Goal: Task Accomplishment & Management: Manage account settings

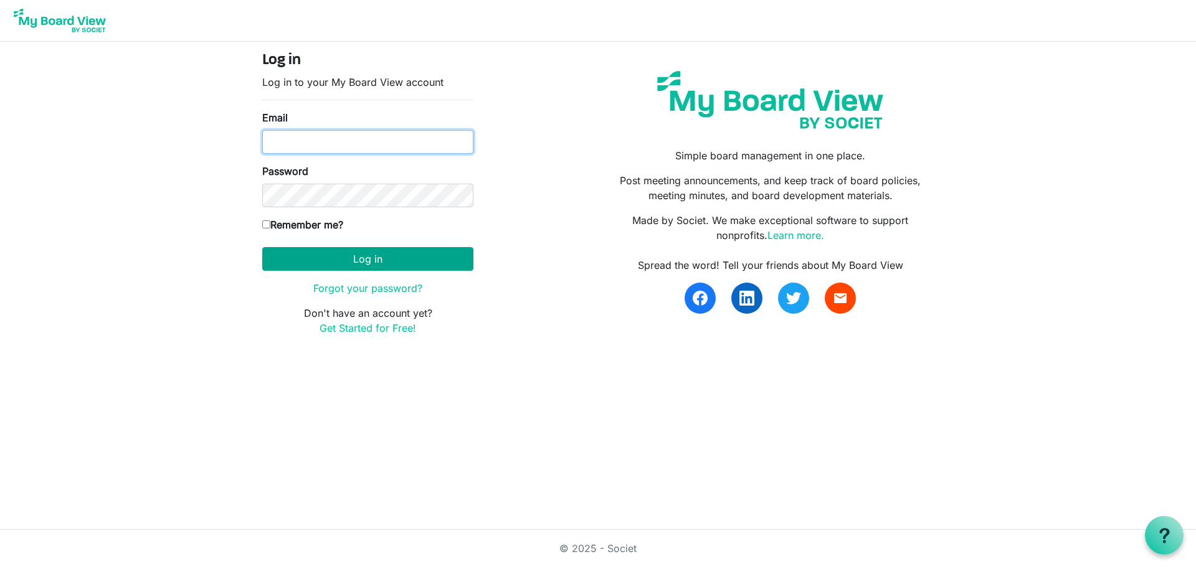
type input "[EMAIL_ADDRESS][DOMAIN_NAME]"
click at [416, 254] on button "Log in" at bounding box center [367, 259] width 211 height 24
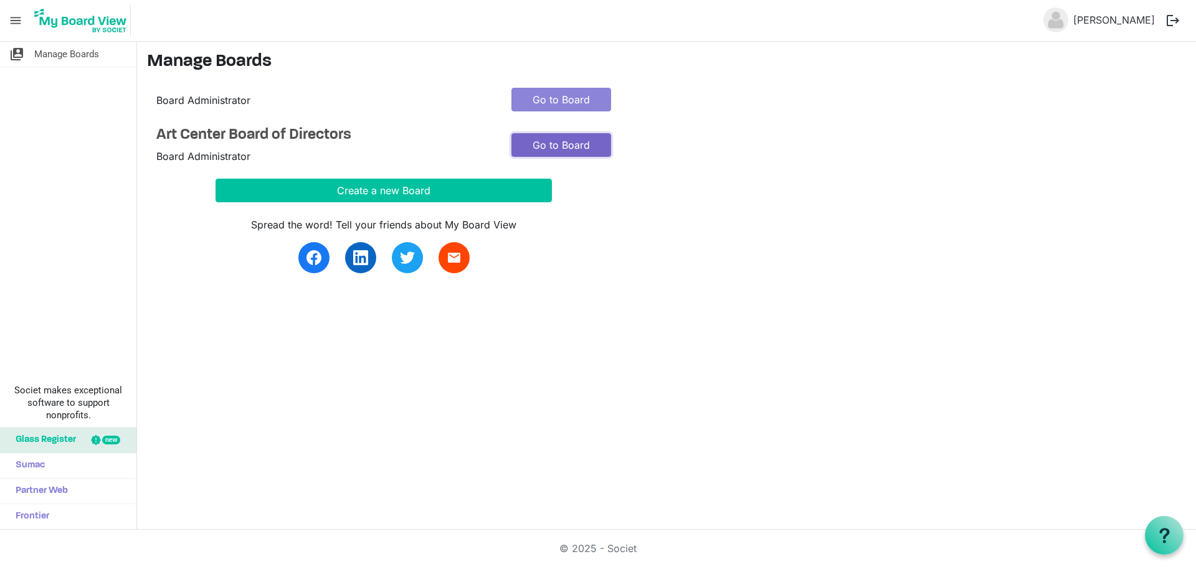
click at [557, 149] on link "Go to Board" at bounding box center [561, 145] width 100 height 24
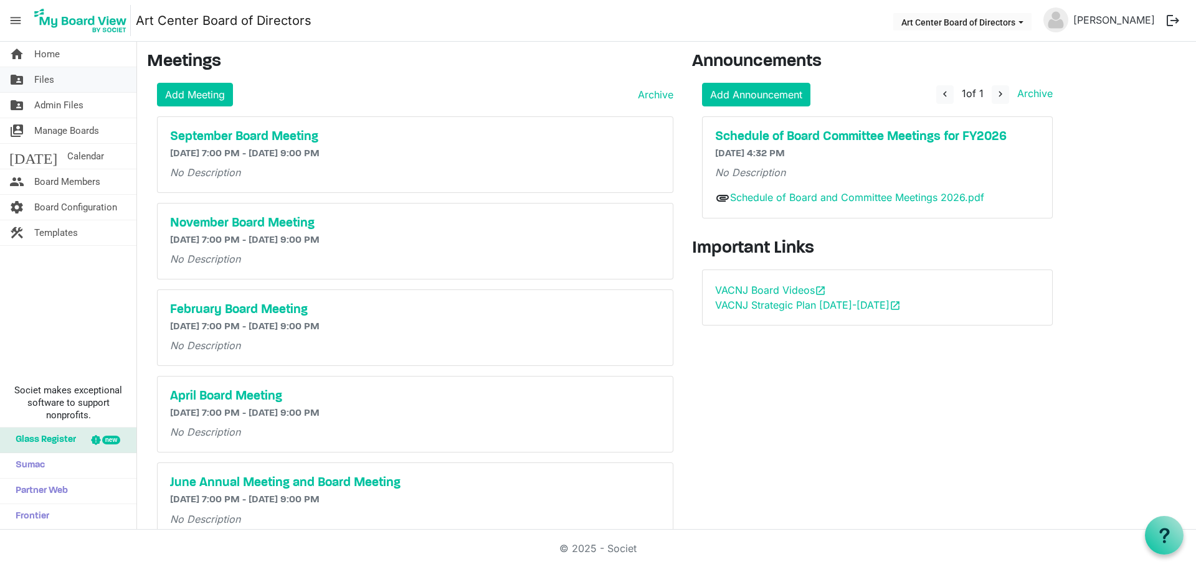
click at [45, 81] on span "Files" at bounding box center [44, 79] width 20 height 25
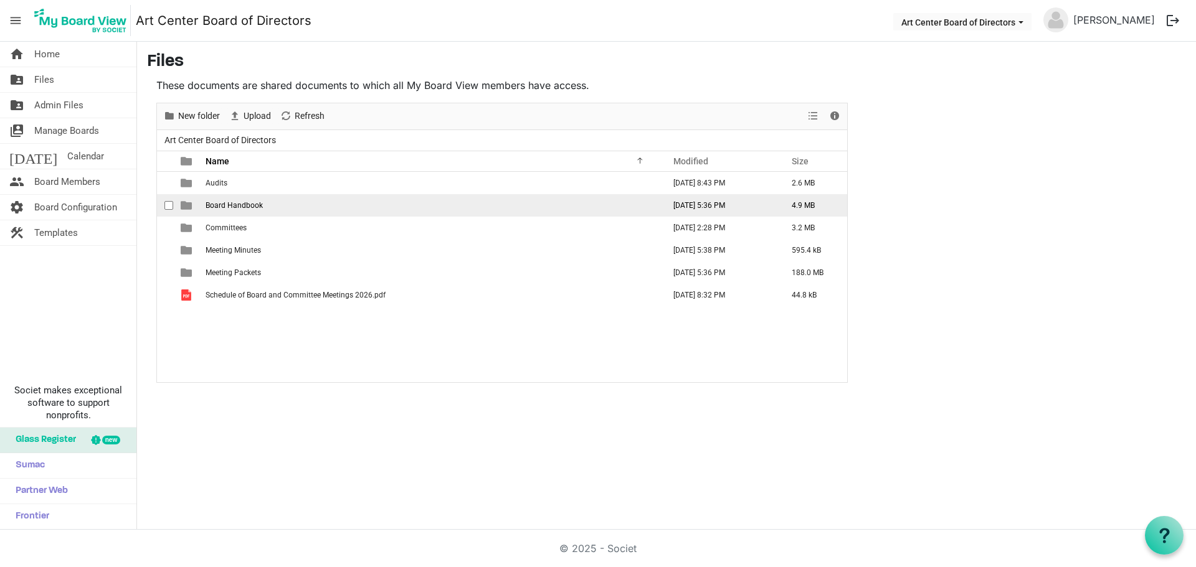
click at [242, 201] on td "Board Handbook" at bounding box center [431, 205] width 458 height 22
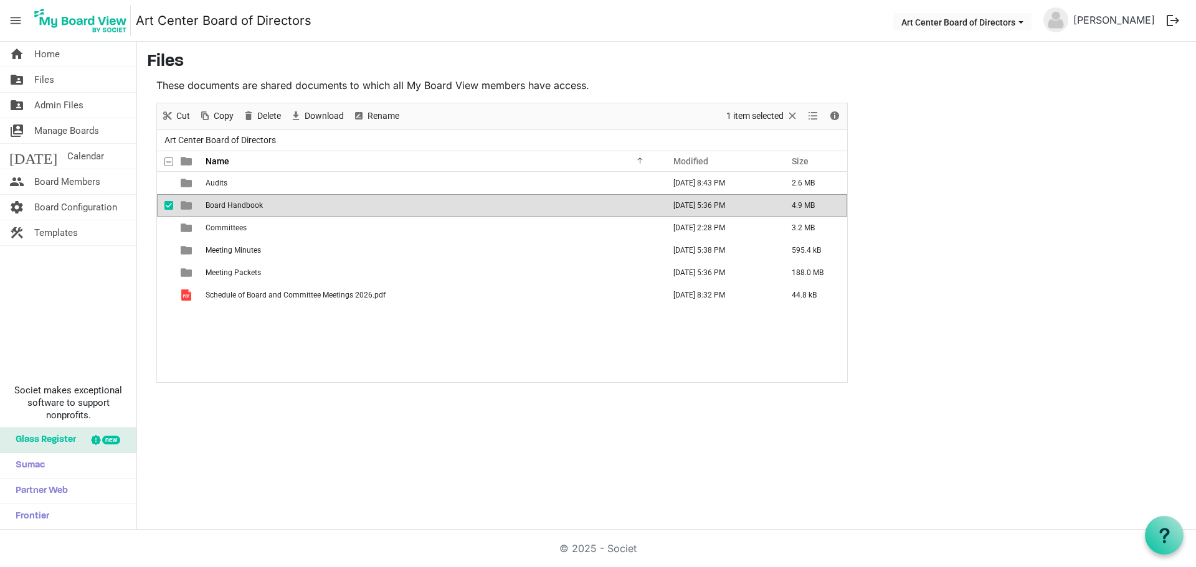
click at [242, 204] on span "Board Handbook" at bounding box center [234, 205] width 57 height 9
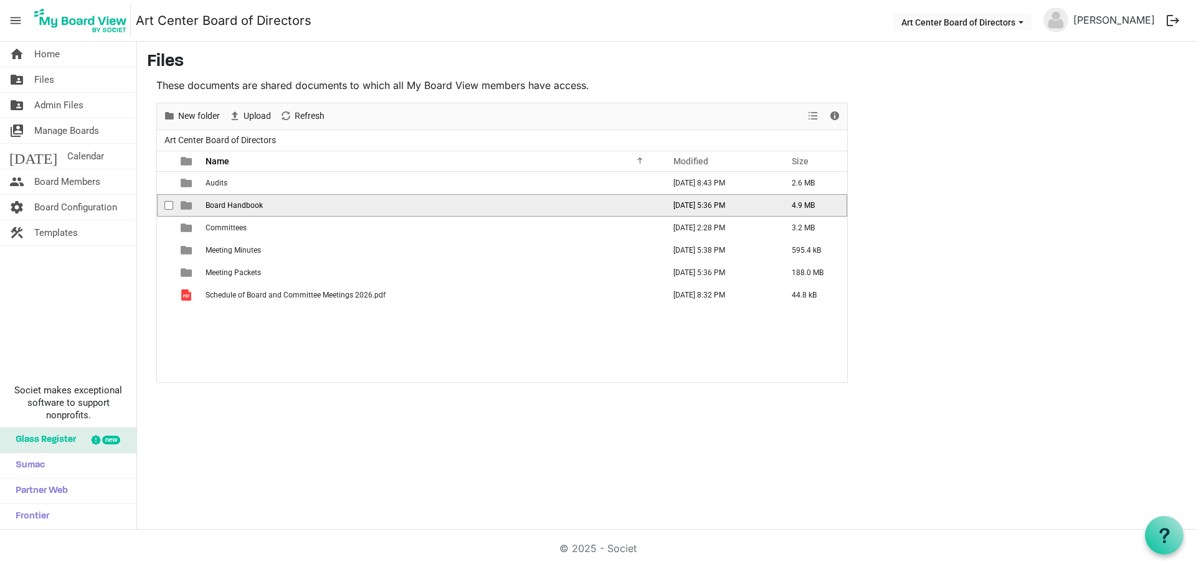
click at [242, 204] on span "Board Handbook" at bounding box center [234, 205] width 57 height 9
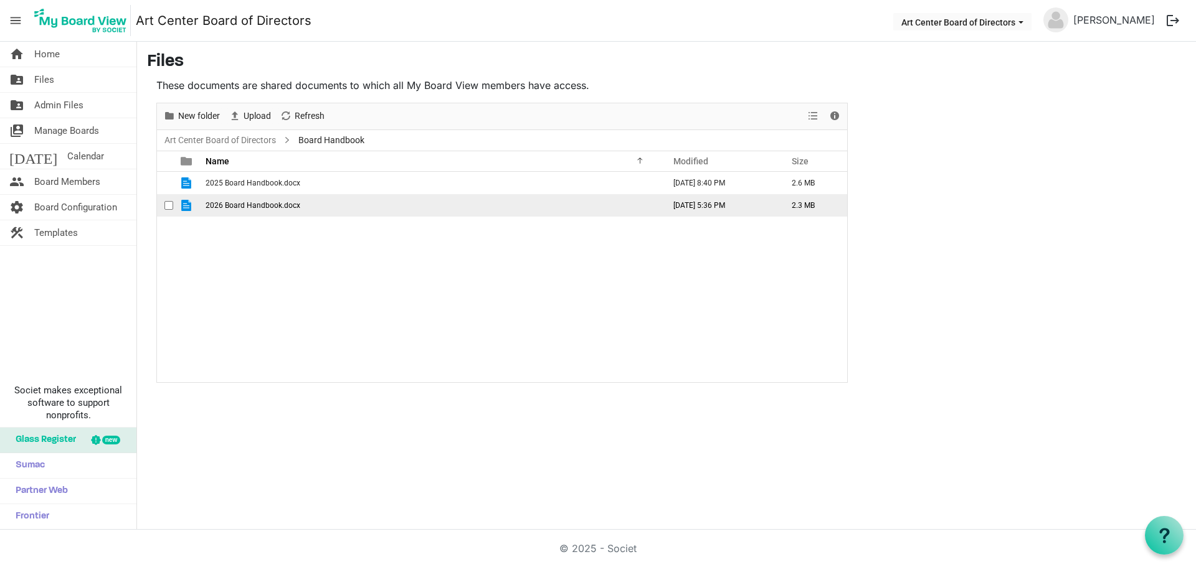
click at [169, 203] on span "checkbox" at bounding box center [168, 205] width 9 height 9
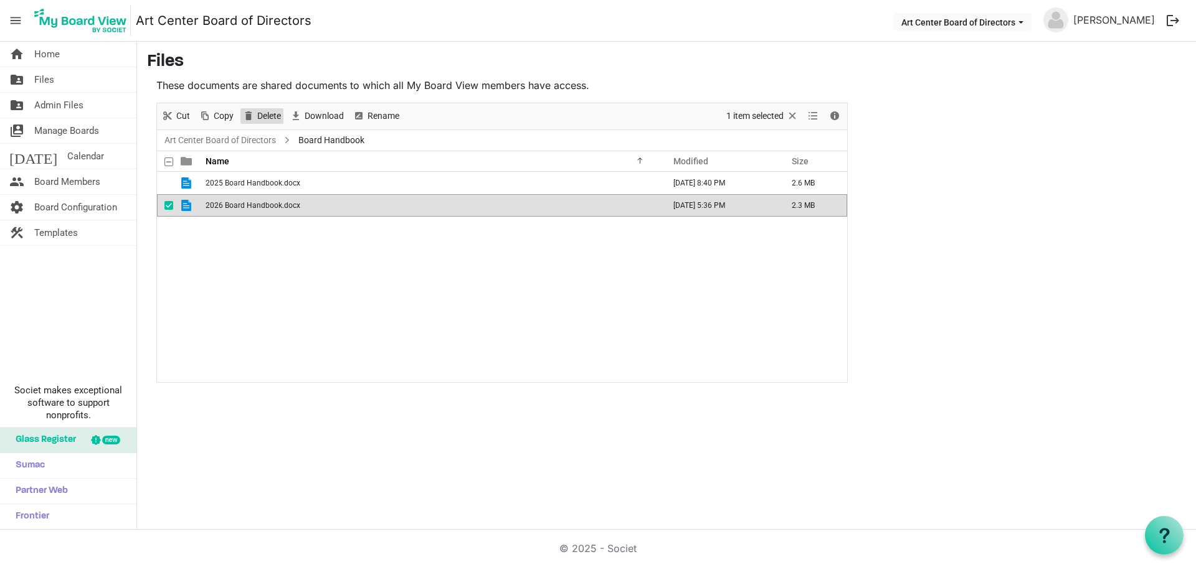
click at [257, 114] on span "Delete" at bounding box center [269, 116] width 26 height 16
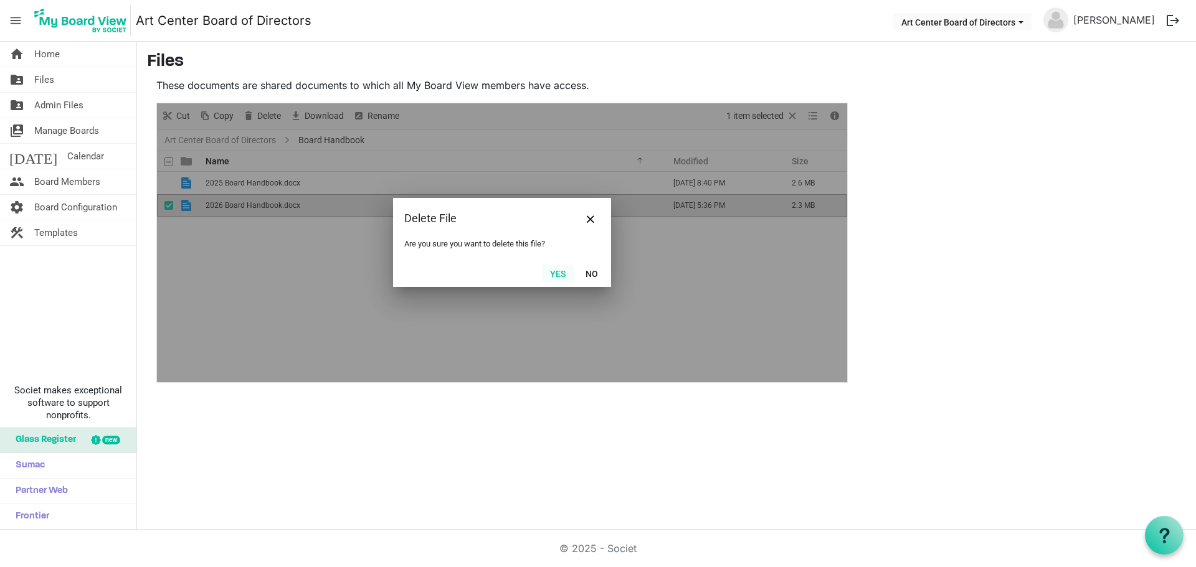
click at [556, 273] on button "Yes" at bounding box center [558, 273] width 32 height 17
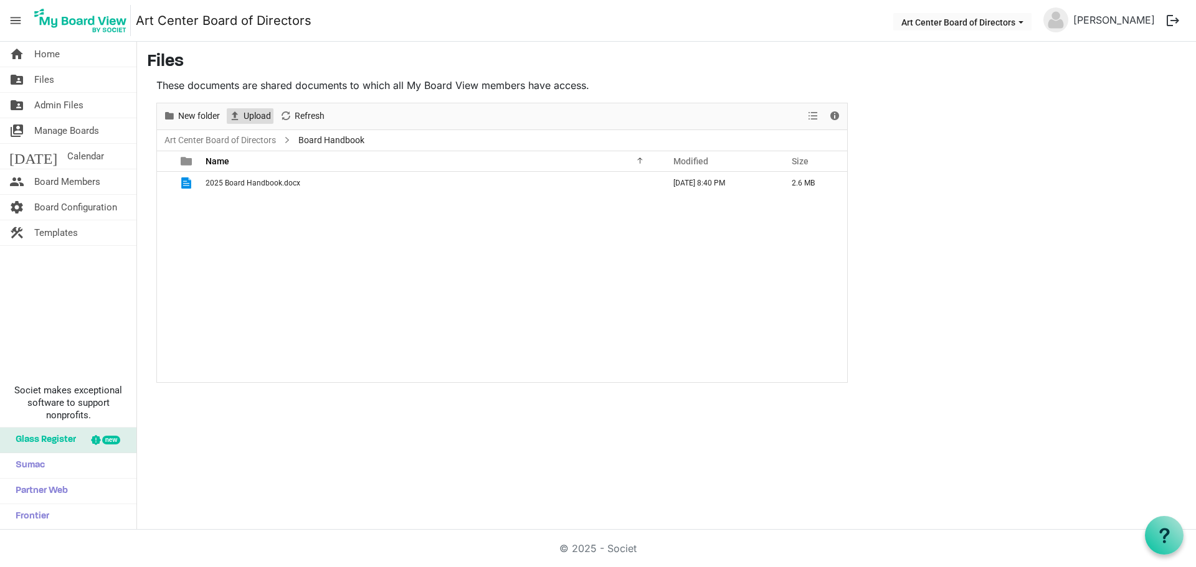
click at [239, 115] on span "Upload" at bounding box center [234, 116] width 15 height 16
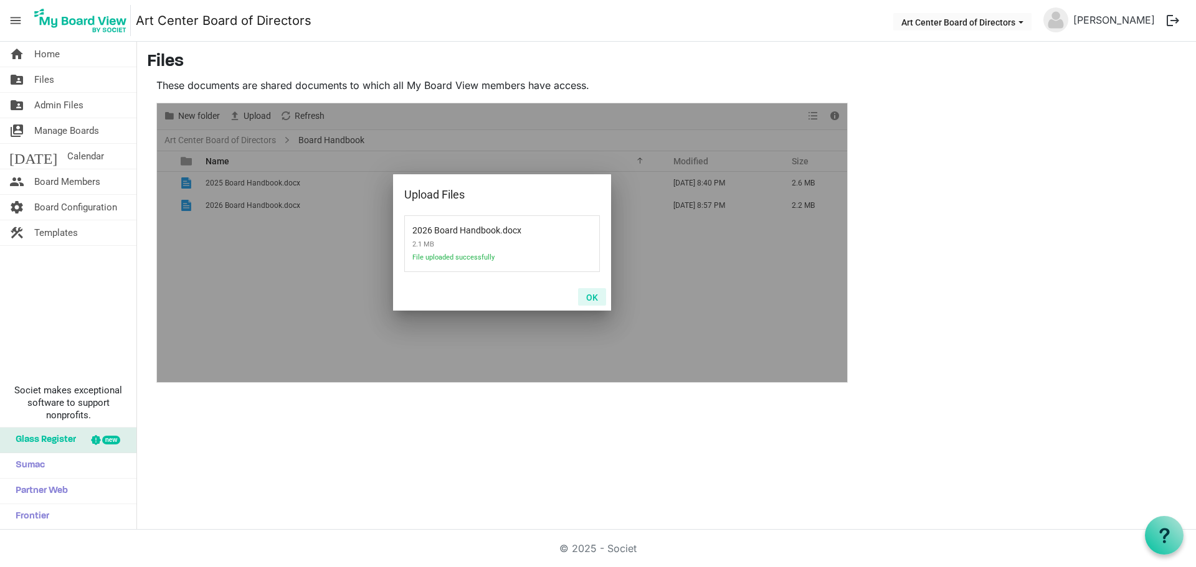
click at [593, 296] on button "OK" at bounding box center [592, 296] width 28 height 17
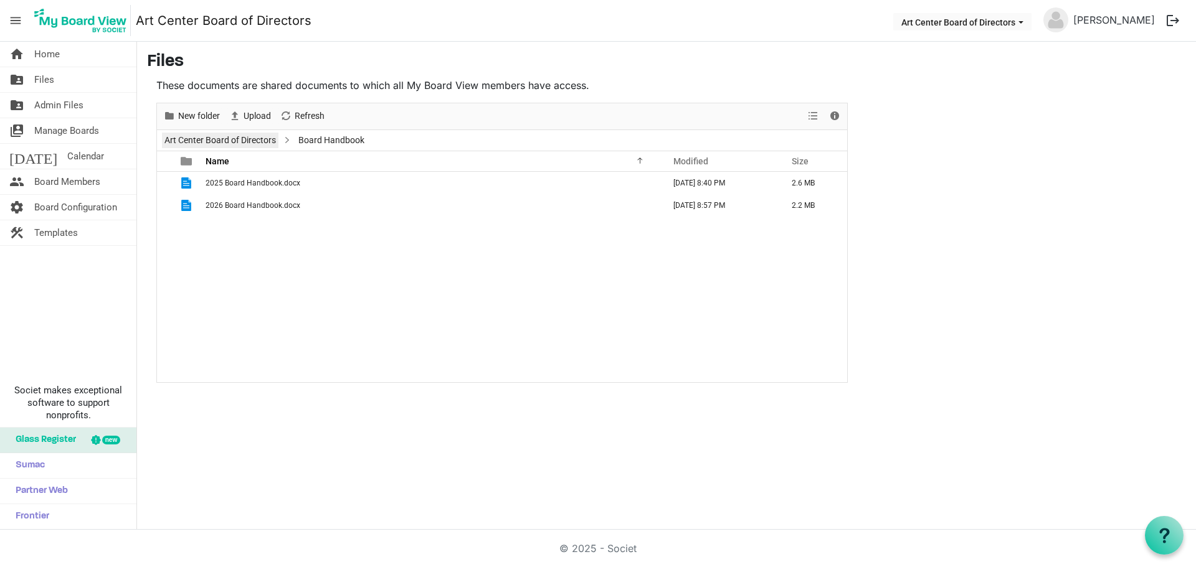
click at [206, 140] on link "Art Center Board of Directors" at bounding box center [220, 141] width 116 height 16
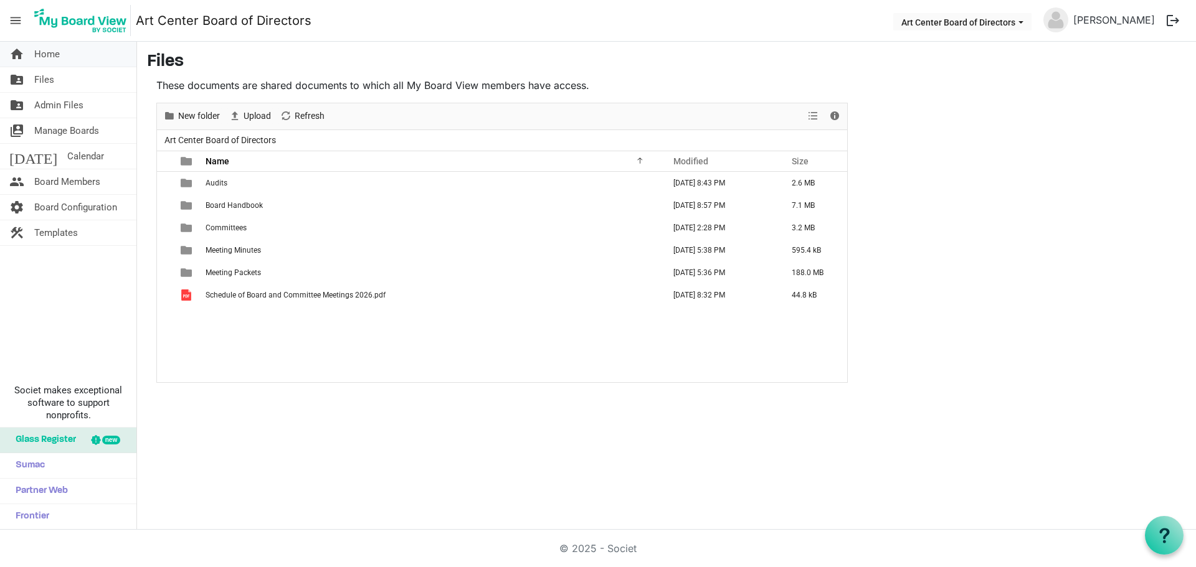
click at [50, 55] on span "Home" at bounding box center [47, 54] width 26 height 25
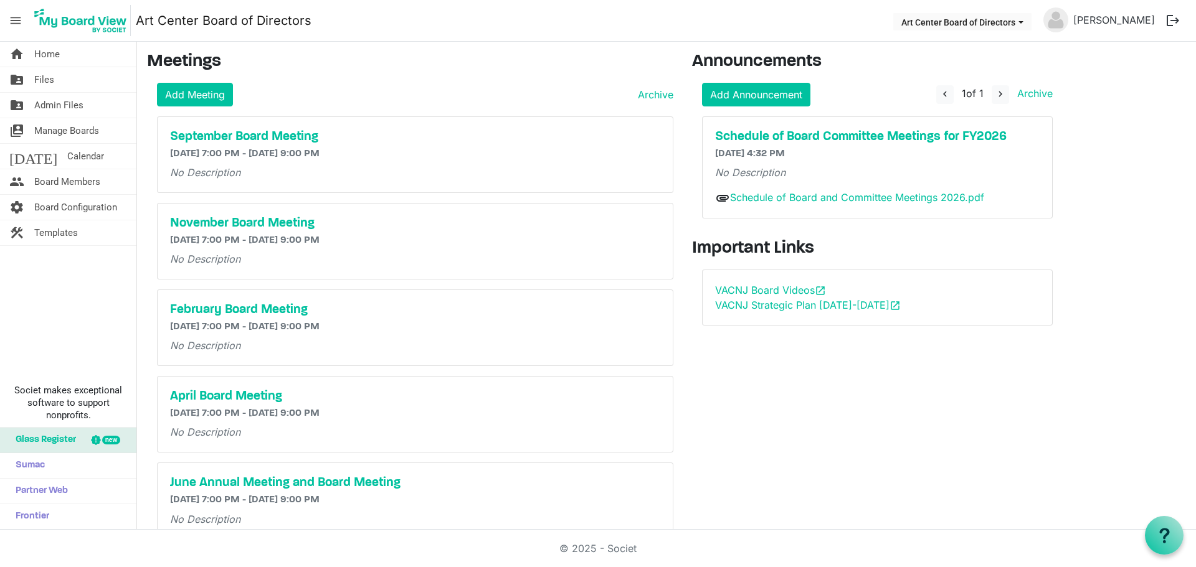
click at [1172, 20] on button "logout" at bounding box center [1173, 20] width 26 height 26
